Goal: Task Accomplishment & Management: Use online tool/utility

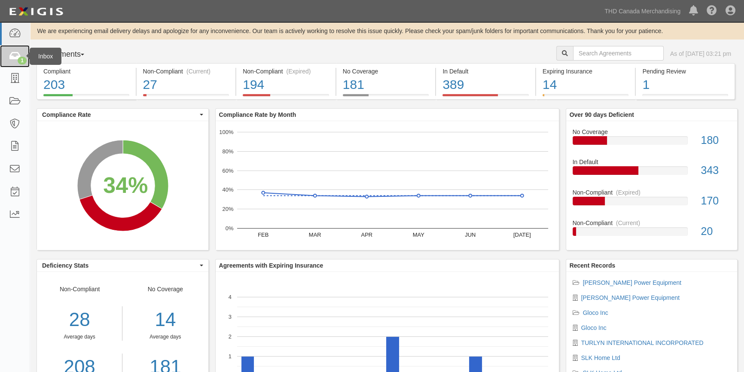
click at [19, 61] on div "1" at bounding box center [22, 61] width 9 height 8
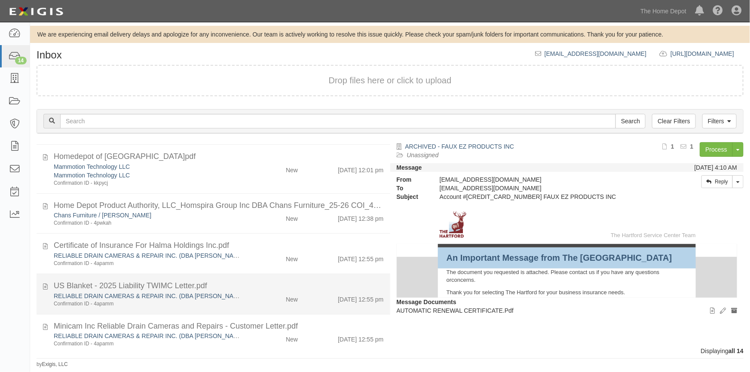
scroll to position [390, 0]
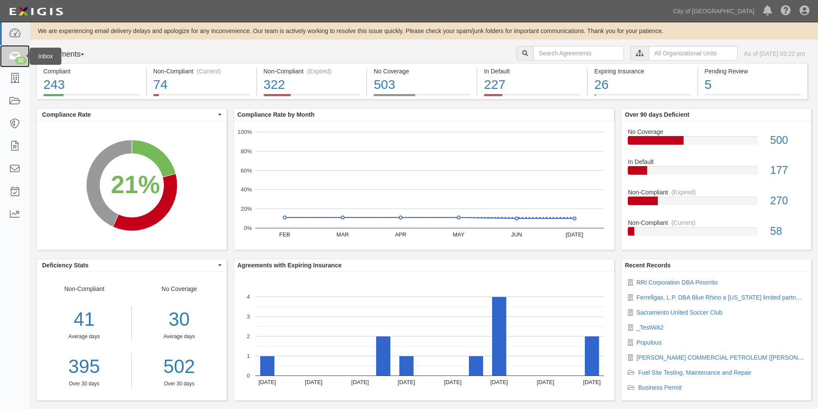
click at [12, 59] on icon at bounding box center [15, 57] width 12 height 10
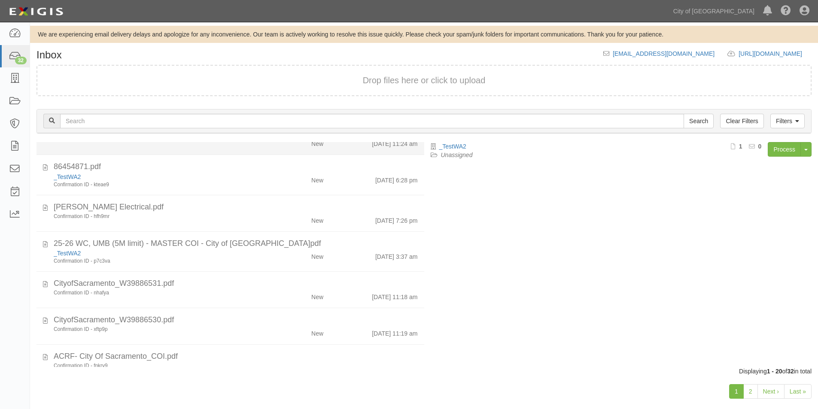
scroll to position [387, 0]
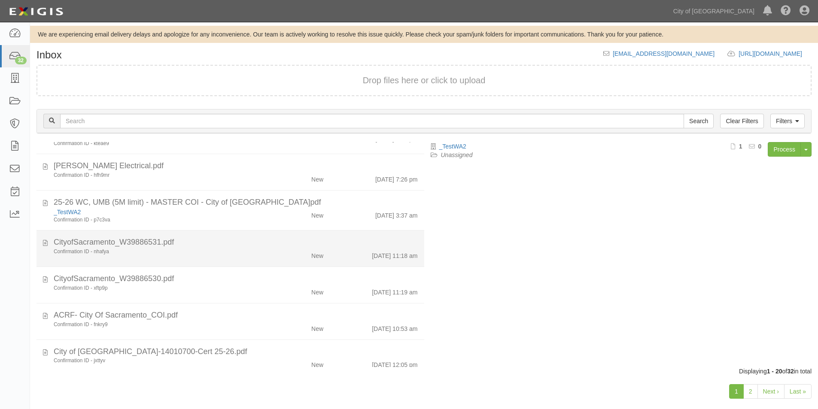
click at [245, 256] on div "Confirmation ID - nhafya New [DATE] 11:18 am" at bounding box center [235, 254] width 377 height 12
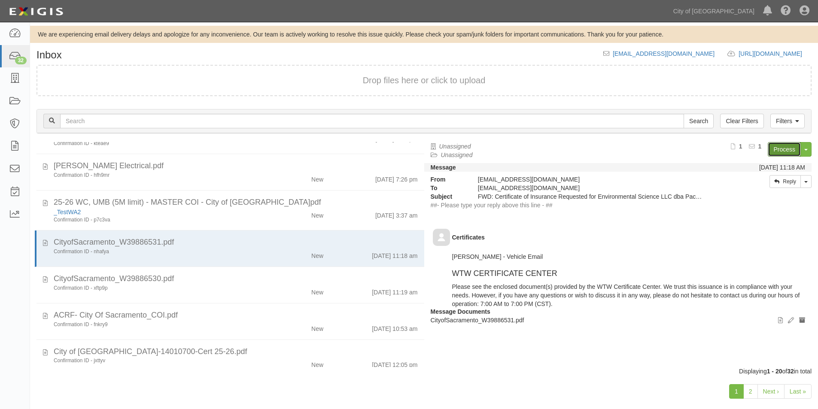
click at [782, 149] on link "Process" at bounding box center [784, 149] width 33 height 15
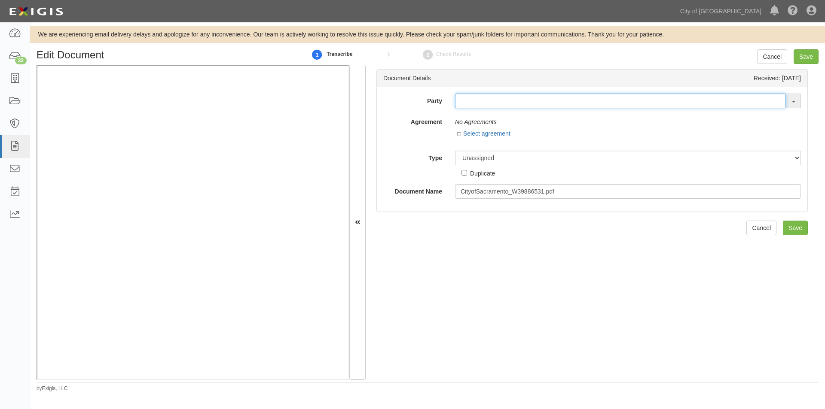
click at [469, 106] on input "text" at bounding box center [620, 101] width 331 height 15
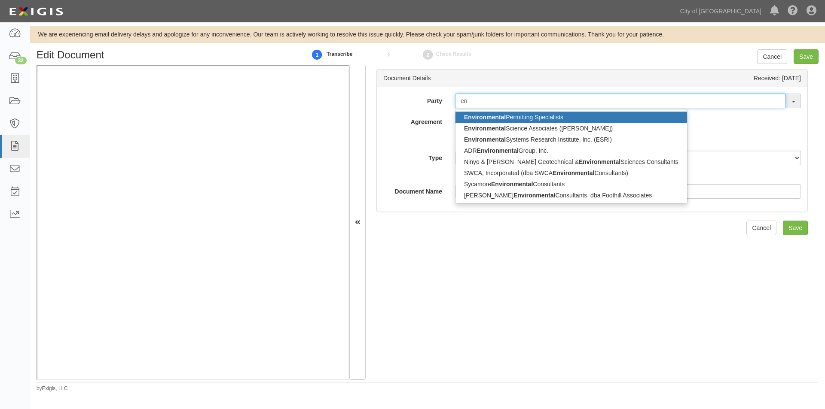
type input "e"
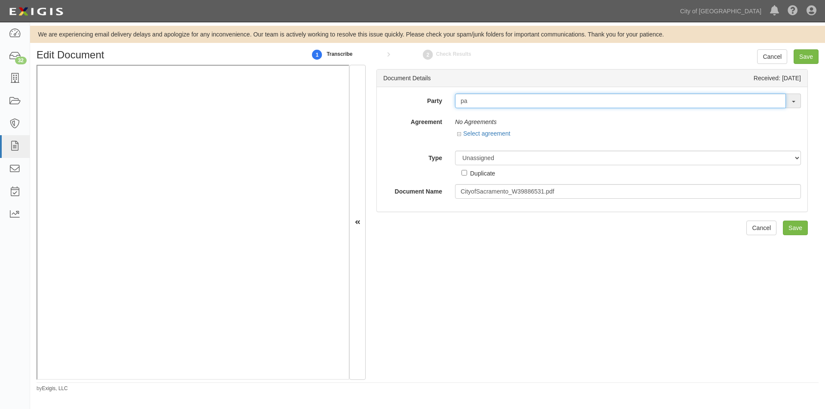
type input "p"
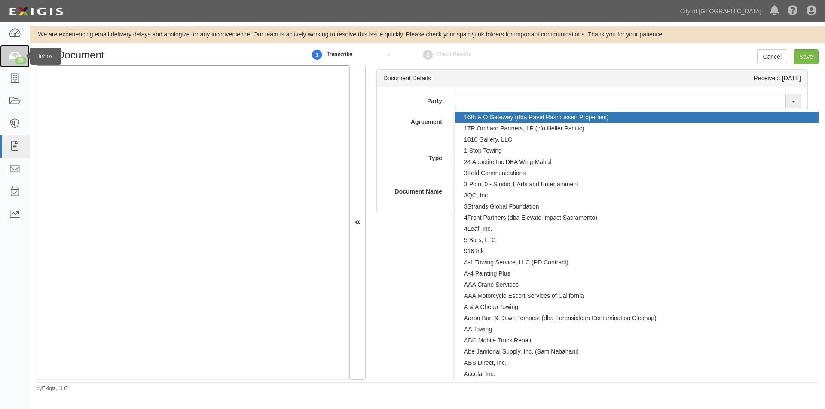
click at [16, 56] on icon at bounding box center [15, 57] width 12 height 10
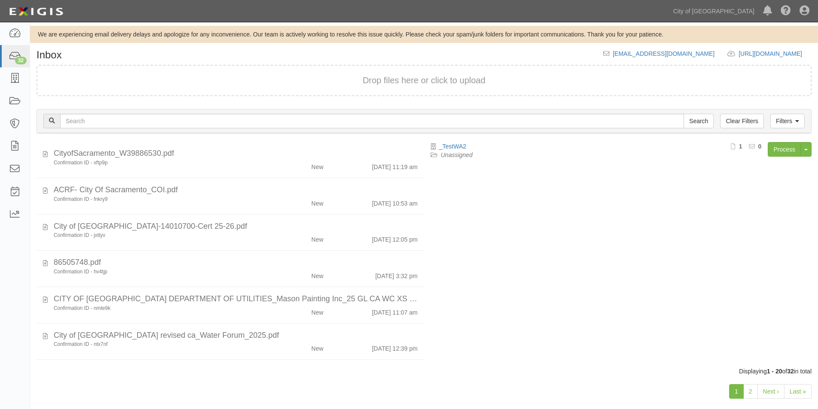
scroll to position [545, 0]
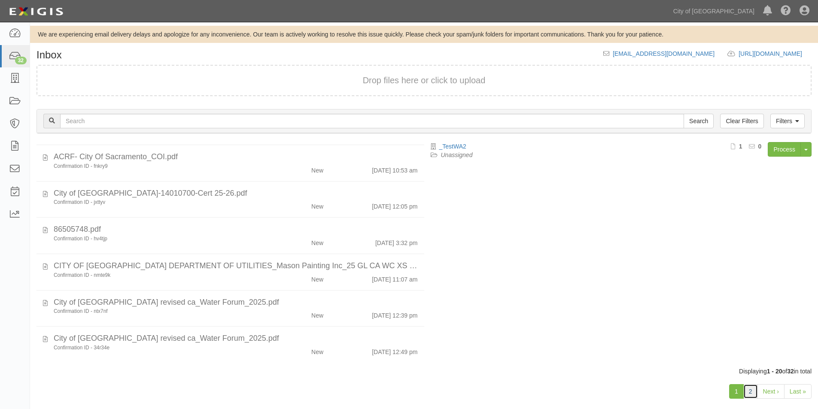
click at [747, 391] on link "2" at bounding box center [751, 391] width 15 height 15
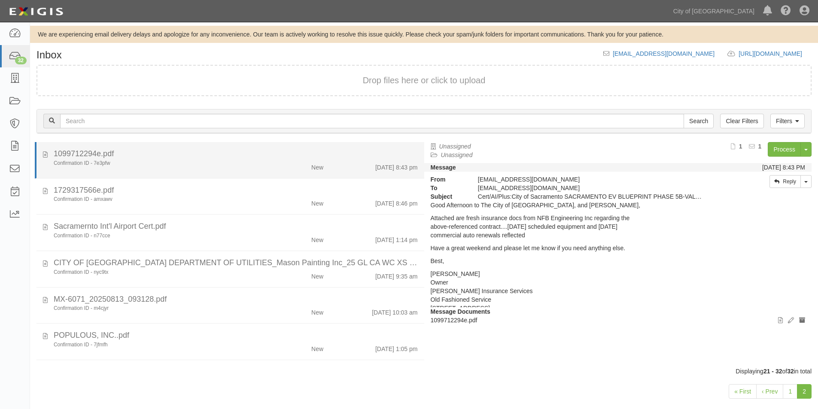
click at [210, 157] on div "1099712294e.pdf" at bounding box center [236, 154] width 364 height 11
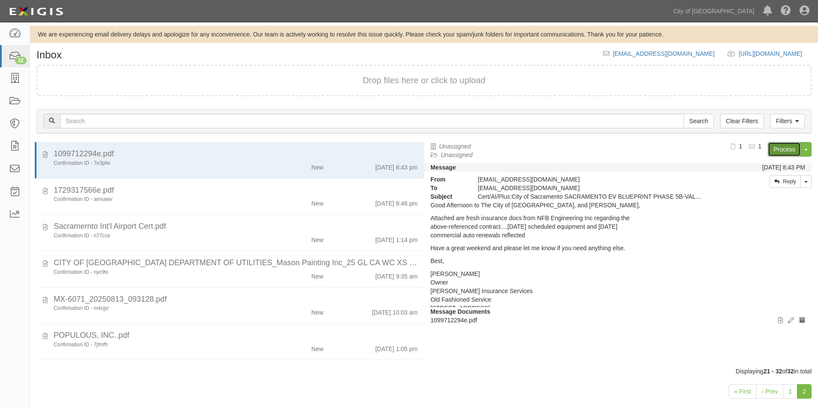
click at [779, 146] on link "Process" at bounding box center [784, 149] width 33 height 15
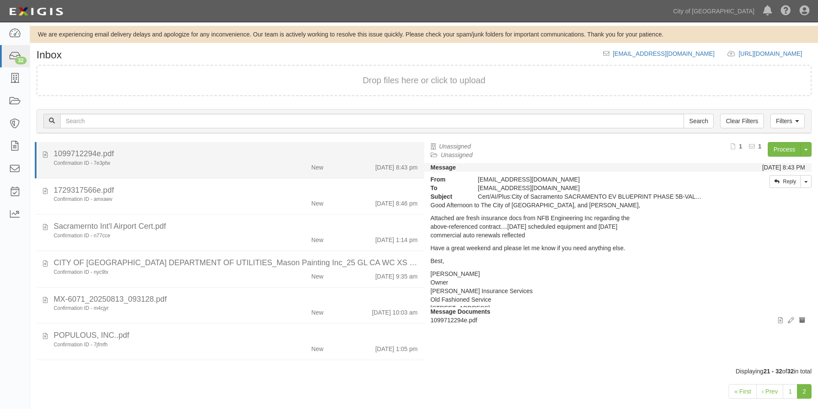
click at [216, 155] on div "1099712294e.pdf" at bounding box center [236, 154] width 364 height 11
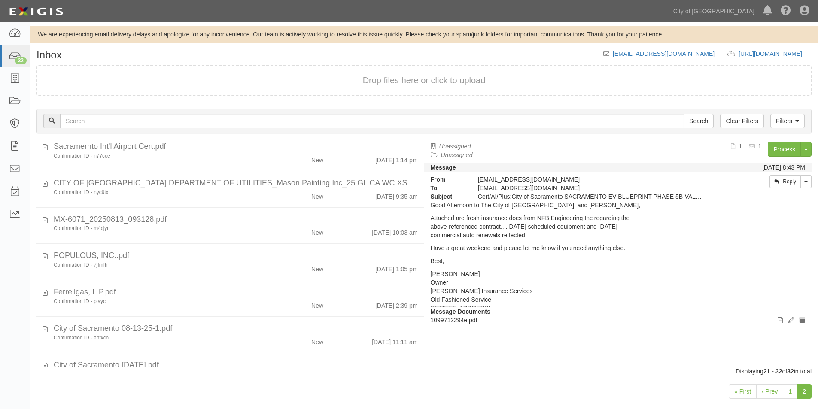
scroll to position [101, 0]
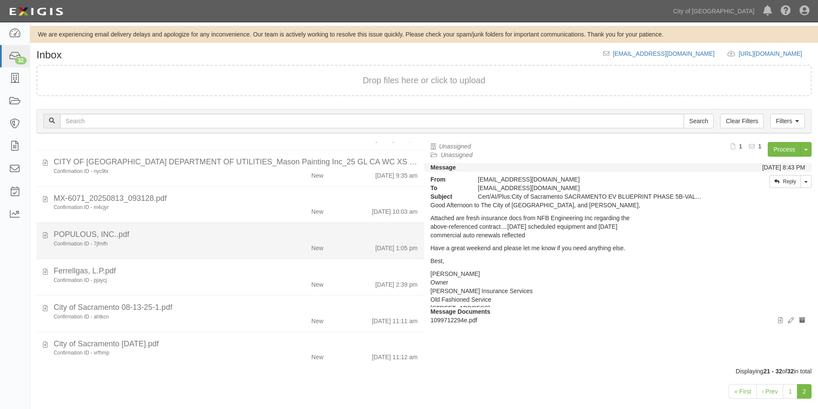
click at [211, 246] on div "Confirmation ID - 7jfmfh" at bounding box center [157, 244] width 207 height 7
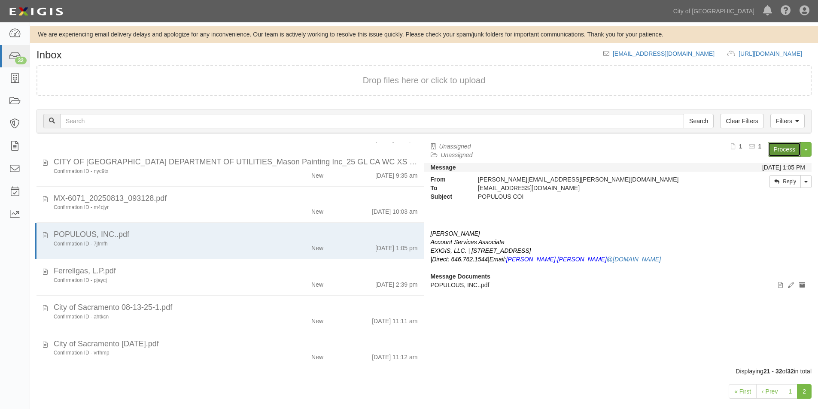
click at [787, 149] on link "Process" at bounding box center [784, 149] width 33 height 15
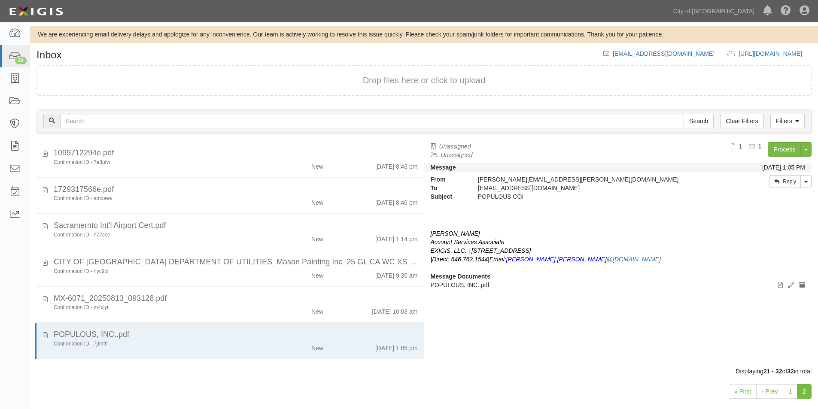
scroll to position [0, 0]
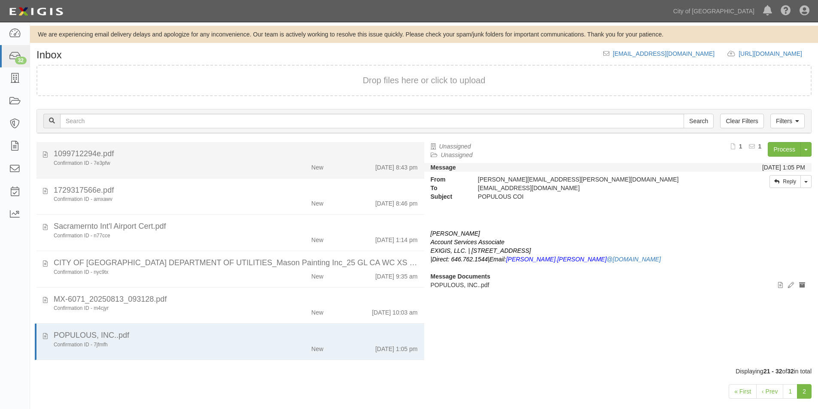
click at [183, 162] on div "Confirmation ID - 7e3pfw" at bounding box center [157, 163] width 207 height 7
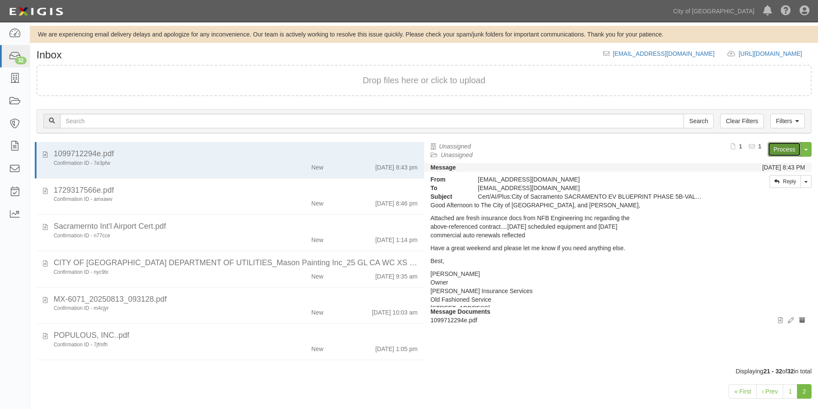
click at [780, 146] on link "Process" at bounding box center [784, 149] width 33 height 15
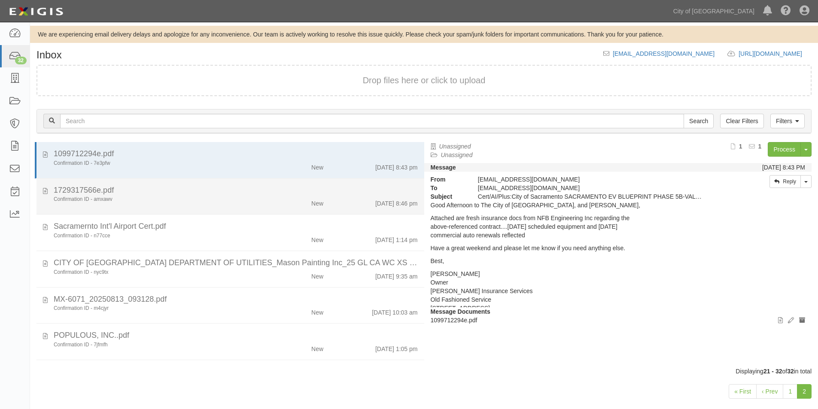
click at [147, 201] on div "Confirmation ID - amxawv" at bounding box center [157, 199] width 207 height 7
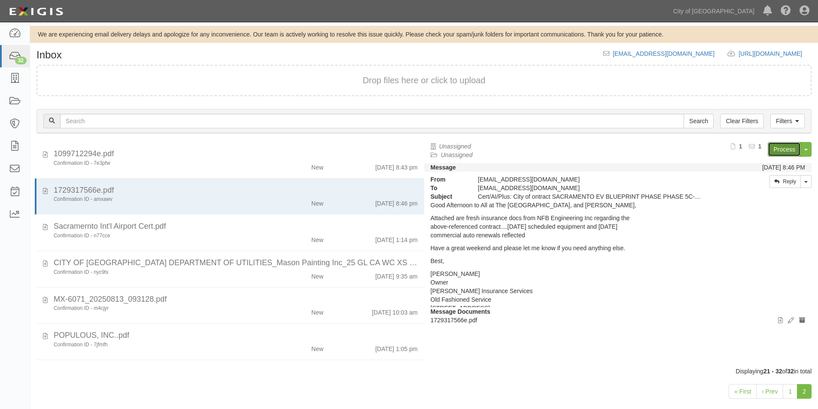
click at [783, 150] on link "Process" at bounding box center [784, 149] width 33 height 15
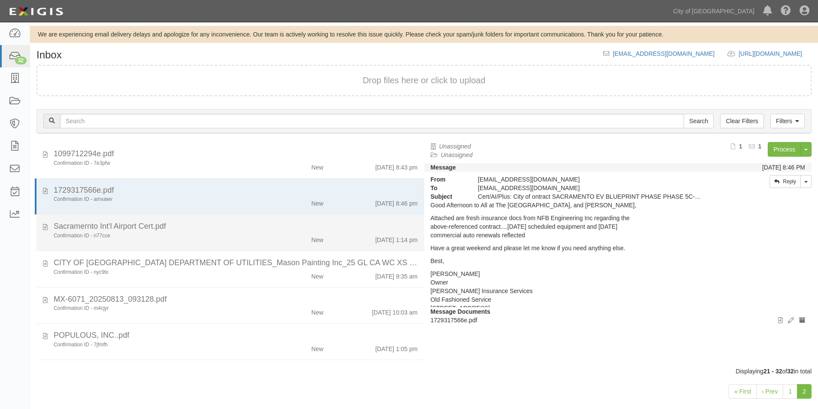
click at [221, 235] on div "Confirmation ID - n77cce" at bounding box center [157, 235] width 207 height 7
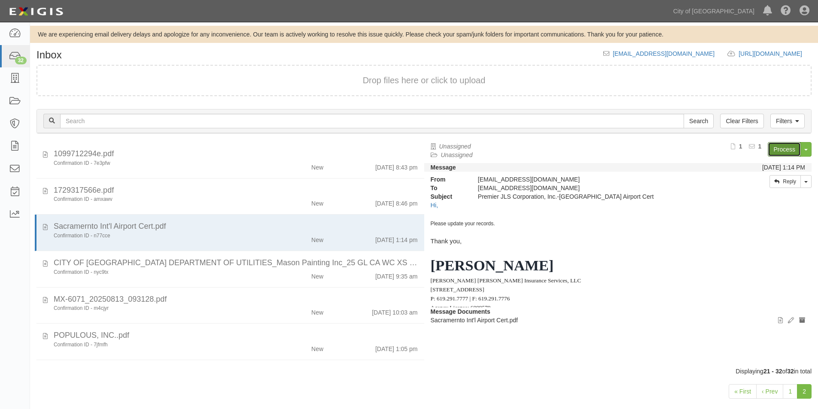
click at [778, 150] on link "Process" at bounding box center [784, 149] width 33 height 15
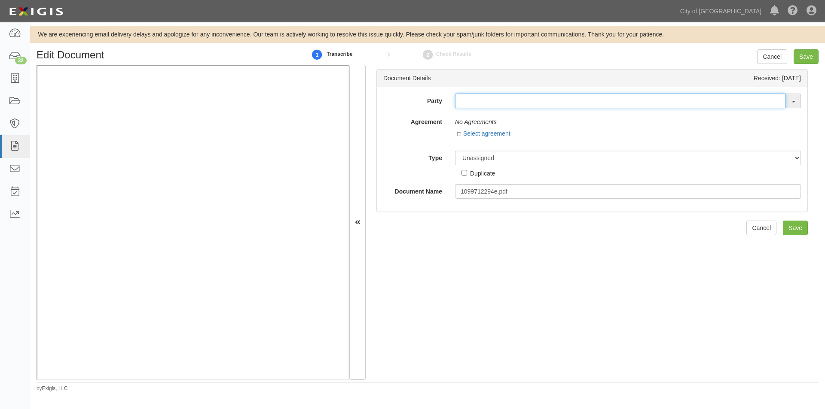
click at [461, 106] on input "text" at bounding box center [620, 101] width 331 height 15
type input "n"
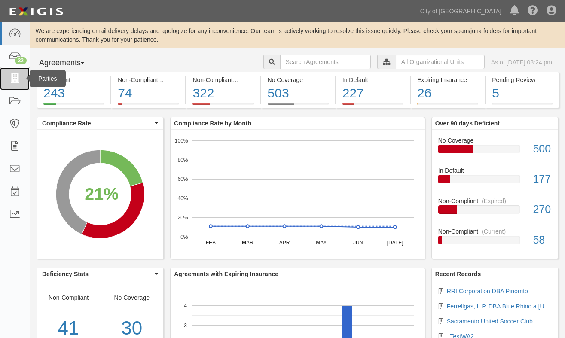
click at [13, 75] on icon at bounding box center [15, 79] width 12 height 10
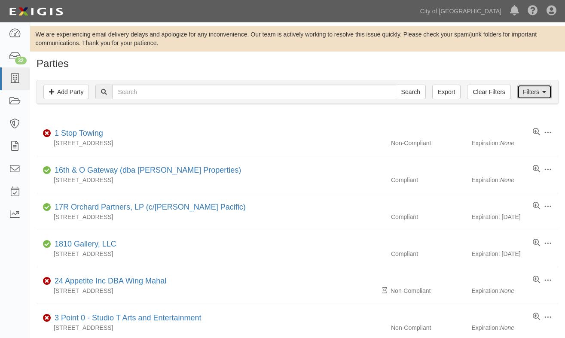
click at [539, 89] on link "Filters" at bounding box center [534, 92] width 34 height 15
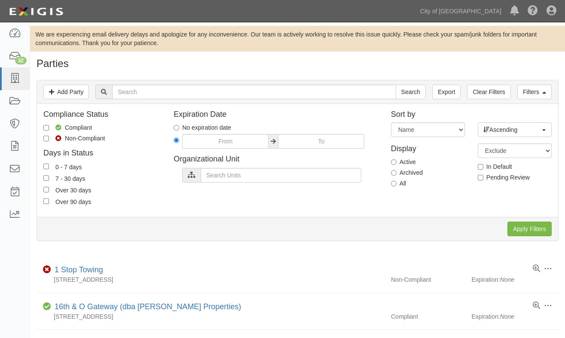
click at [397, 173] on label "Archived" at bounding box center [407, 172] width 32 height 9
click at [397, 173] on input "Archived" at bounding box center [394, 173] width 6 height 6
radio input "true"
click at [543, 226] on input "Apply Filters" at bounding box center [529, 229] width 44 height 15
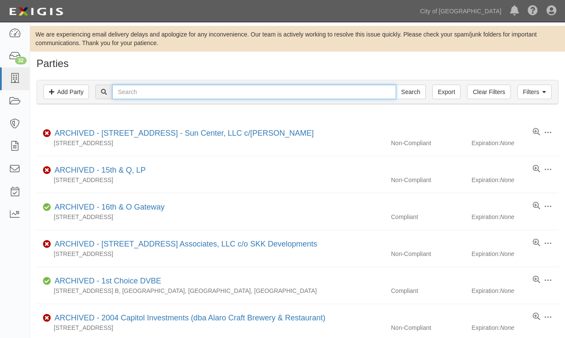
click at [223, 97] on input "text" at bounding box center [254, 92] width 284 height 15
type input "premier jazz"
click at [396, 85] on input "Search" at bounding box center [411, 92] width 30 height 15
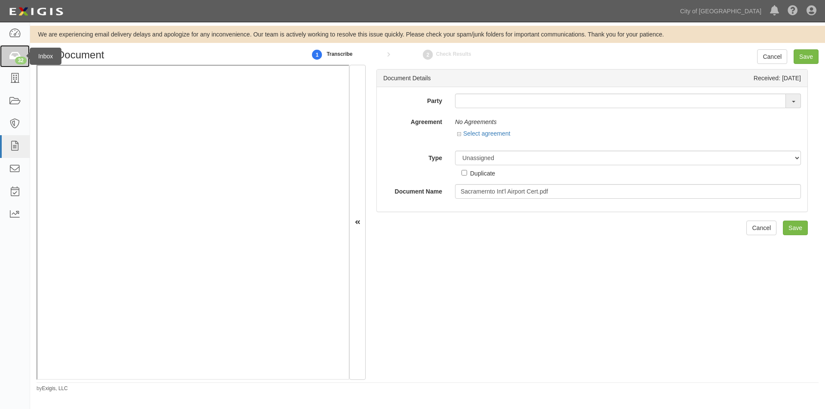
click at [10, 58] on icon at bounding box center [15, 57] width 12 height 10
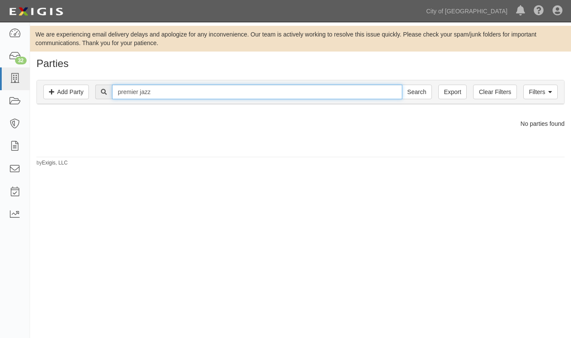
drag, startPoint x: 165, startPoint y: 88, endPoint x: 117, endPoint y: 92, distance: 47.8
click at [117, 92] on input "premier jazz" at bounding box center [257, 92] width 290 height 15
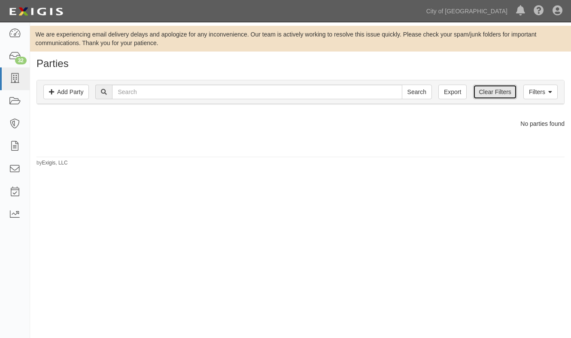
click at [483, 92] on link "Clear Filters" at bounding box center [494, 92] width 43 height 15
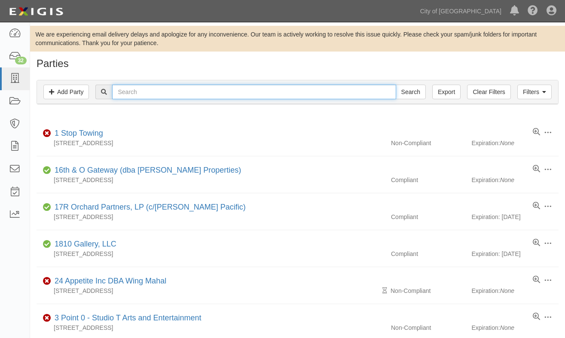
paste input "premier jazz"
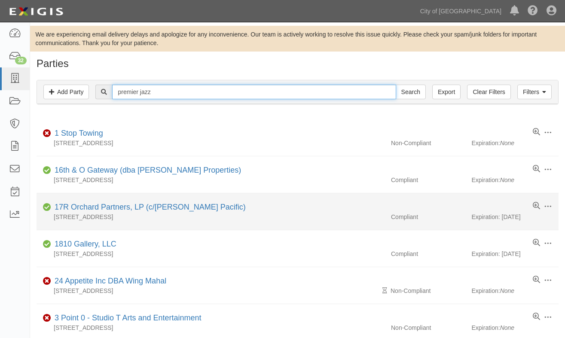
type input "premier jazz"
click at [396, 85] on input "Search" at bounding box center [411, 92] width 30 height 15
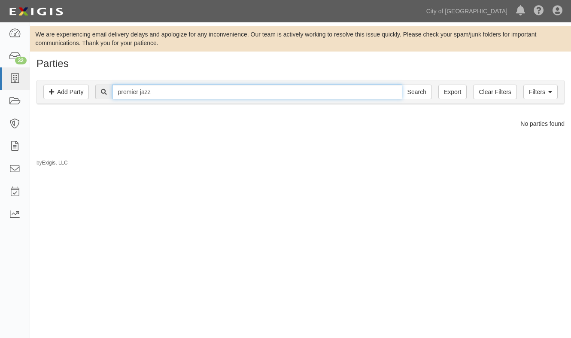
drag, startPoint x: 174, startPoint y: 92, endPoint x: 65, endPoint y: 110, distance: 110.1
click at [65, 110] on div "Filters Add Party Clear Filters Export premier jazz Search Filters Compliance S…" at bounding box center [300, 93] width 541 height 40
type input "jazzman"
click at [402, 85] on input "Search" at bounding box center [417, 92] width 30 height 15
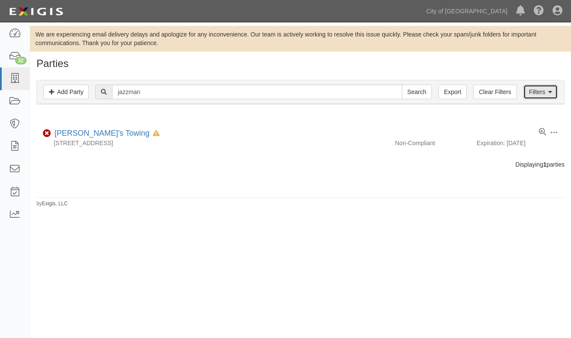
click at [528, 95] on link "Filters" at bounding box center [541, 92] width 34 height 15
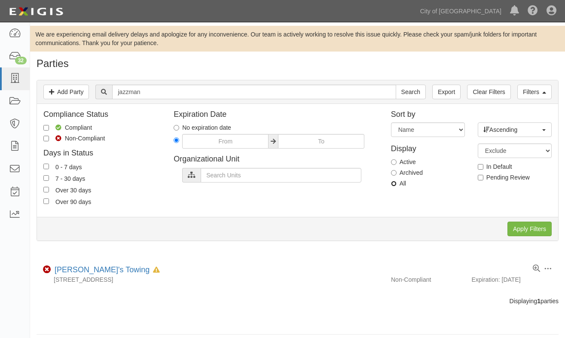
click at [391, 185] on input "All" at bounding box center [394, 184] width 6 height 6
radio input "true"
click at [524, 229] on input "Apply Filters" at bounding box center [529, 229] width 44 height 15
